Goal: Transaction & Acquisition: Subscribe to service/newsletter

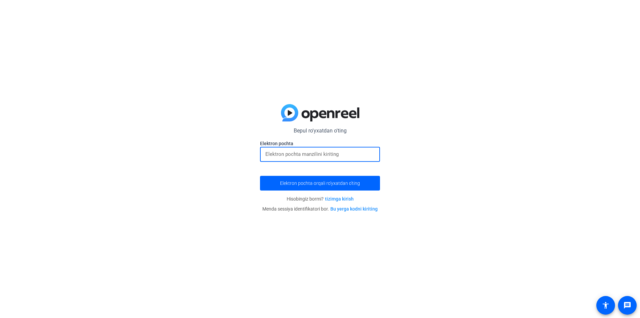
click at [355, 152] on input "email" at bounding box center [319, 154] width 109 height 8
click at [352, 178] on span "submit" at bounding box center [320, 183] width 120 height 16
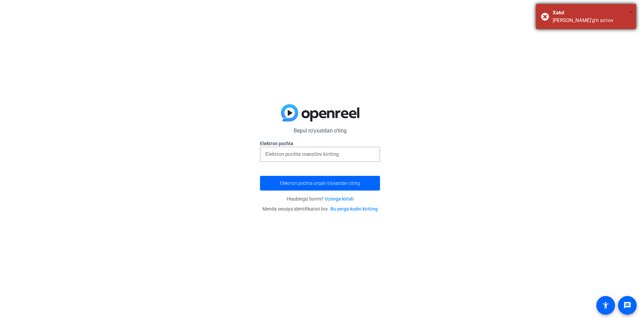
click at [633, 13] on font "×" at bounding box center [632, 12] width 4 height 8
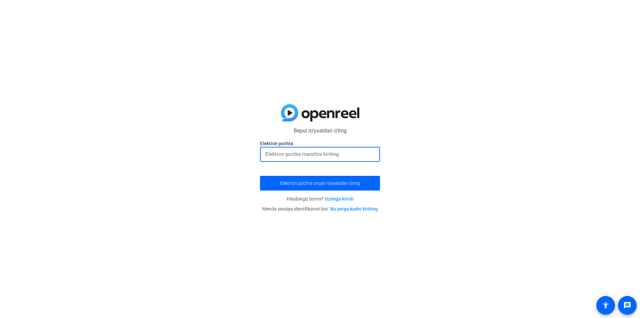
click at [302, 157] on input "email" at bounding box center [319, 154] width 109 height 8
type input "isoqov2006@gmail.com"
click at [320, 182] on font "Elektron pochta orqali ro'yxatdan o'ting" at bounding box center [320, 182] width 80 height 5
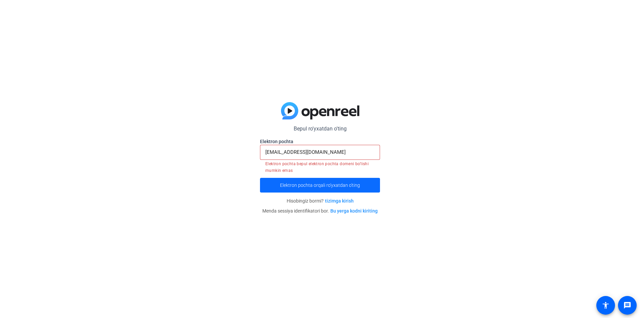
click at [299, 181] on span "submit" at bounding box center [320, 185] width 120 height 16
click at [344, 154] on input "isoqov2006@gmail.com" at bounding box center [319, 152] width 109 height 8
drag, startPoint x: 334, startPoint y: 155, endPoint x: 243, endPoint y: 147, distance: 90.7
click at [243, 147] on div "Bepul ro'yxatdan o'ting Elektron pochta isoqov2006@gmail.com Elektron pochta be…" at bounding box center [320, 159] width 640 height 318
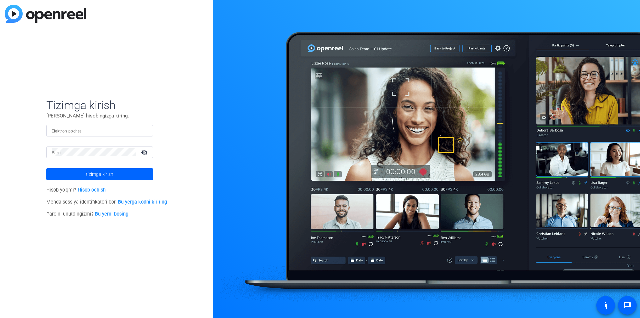
click at [98, 190] on font "Hisob ochish" at bounding box center [92, 190] width 28 height 6
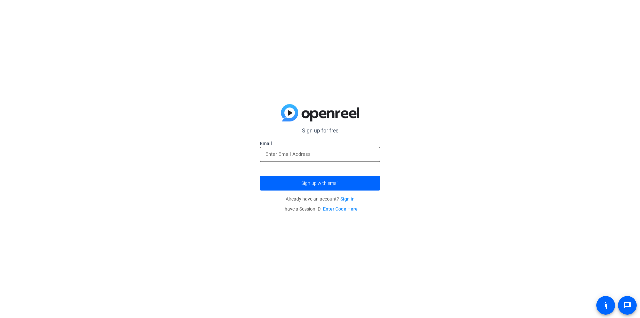
click at [267, 153] on input "email" at bounding box center [319, 154] width 109 height 8
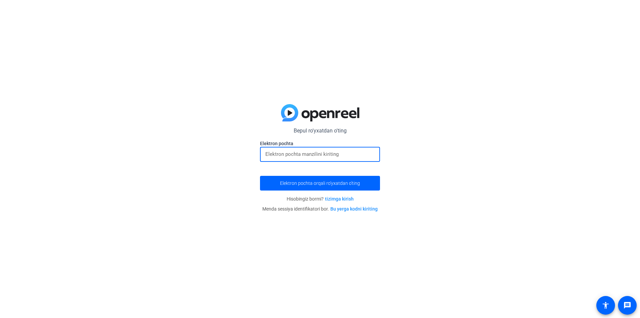
click at [276, 152] on input "email" at bounding box center [319, 154] width 109 height 8
click at [359, 209] on font "Bu yerga kodni kiriting" at bounding box center [353, 208] width 47 height 5
click at [277, 151] on input "email" at bounding box center [319, 154] width 109 height 8
type input "i"
type input "[EMAIL_ADDRESS][DOMAIN_NAME]"
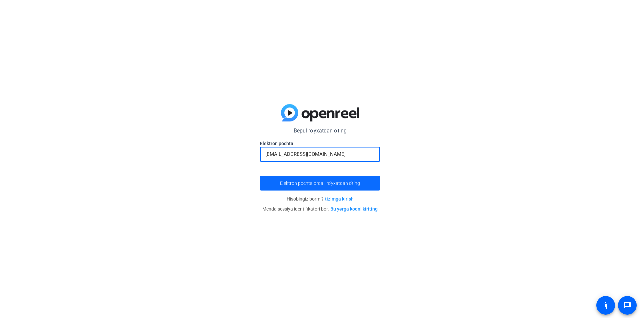
click at [360, 186] on span "submit" at bounding box center [320, 183] width 120 height 16
